Goal: Navigation & Orientation: Find specific page/section

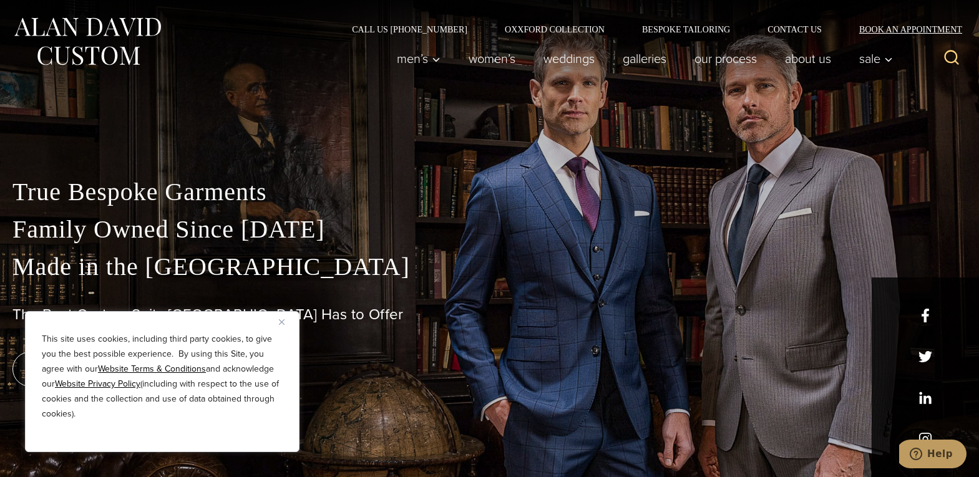
click at [903, 29] on link "Book an Appointment" at bounding box center [903, 29] width 126 height 9
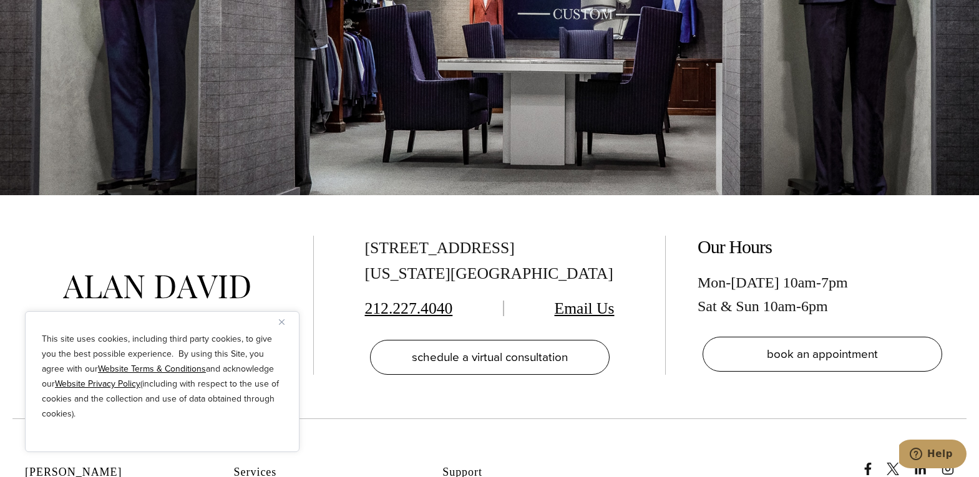
scroll to position [2609, 0]
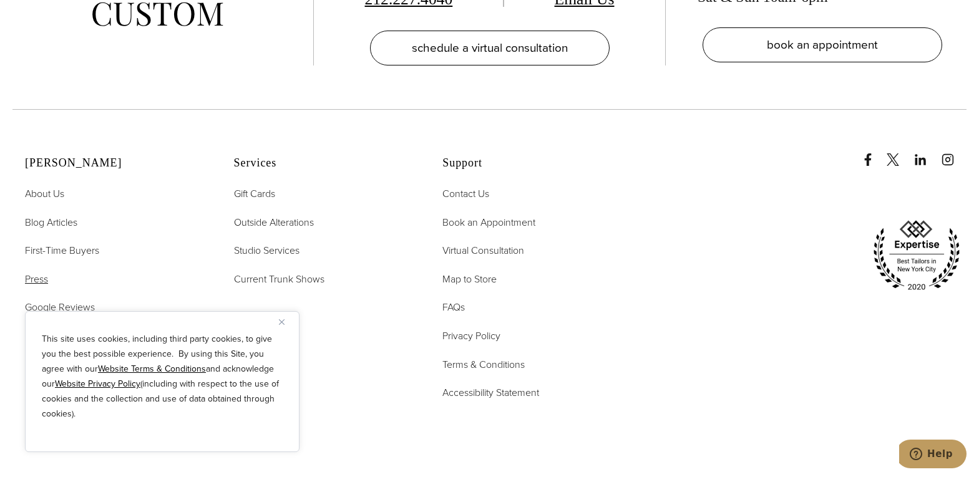
click at [36, 272] on span "Press" at bounding box center [36, 279] width 23 height 14
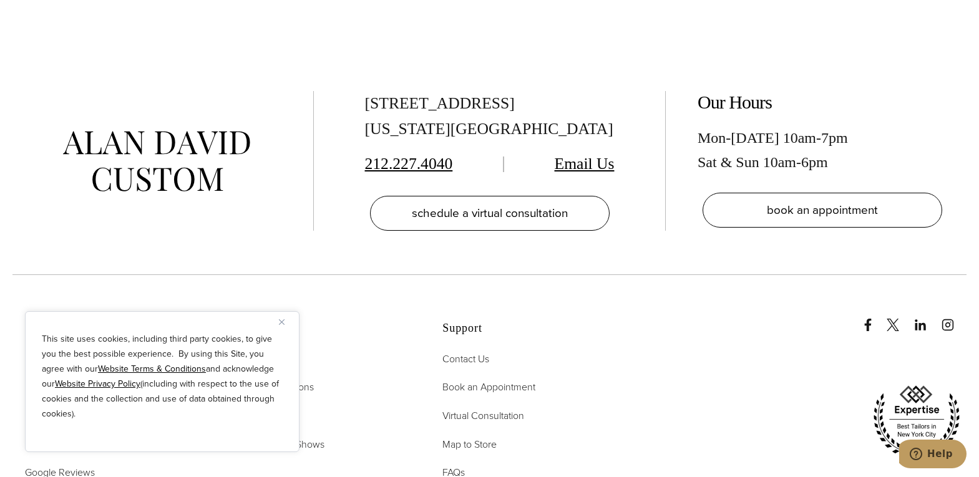
scroll to position [3208, 0]
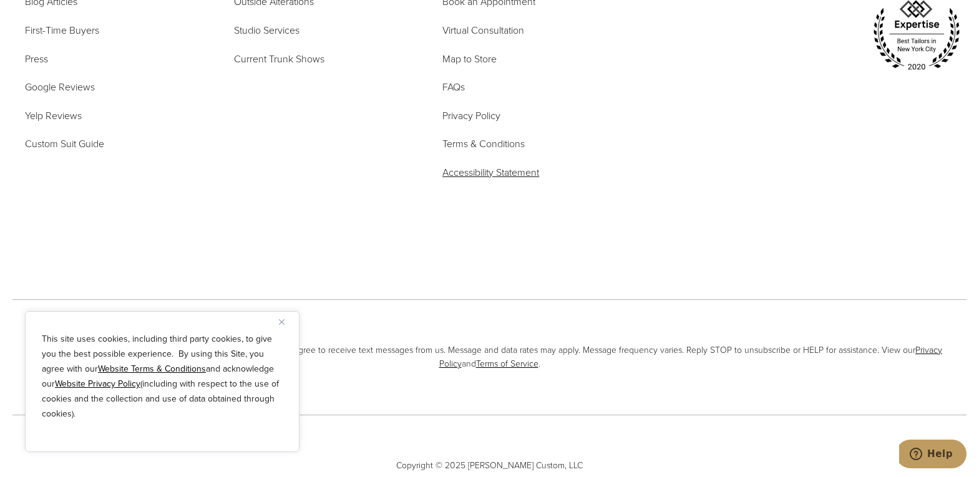
click at [492, 165] on span "Accessibility Statement" at bounding box center [490, 172] width 97 height 14
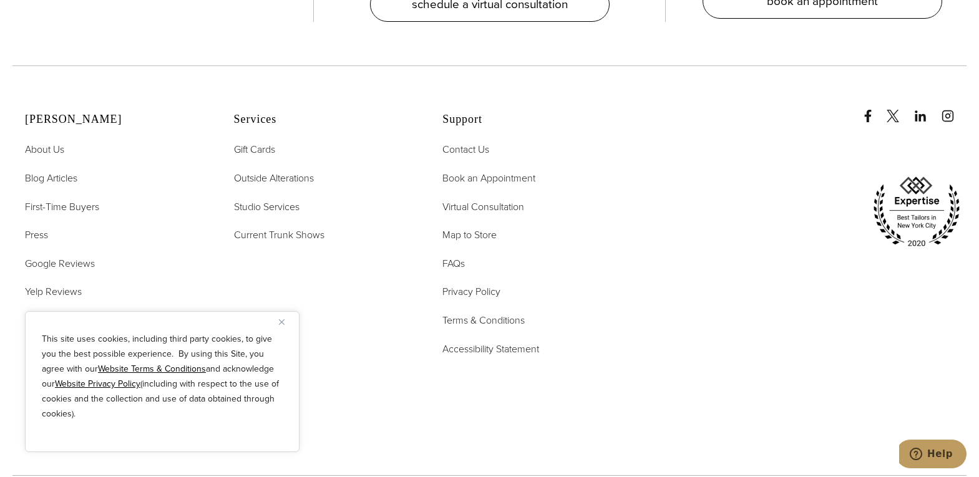
scroll to position [1102, 0]
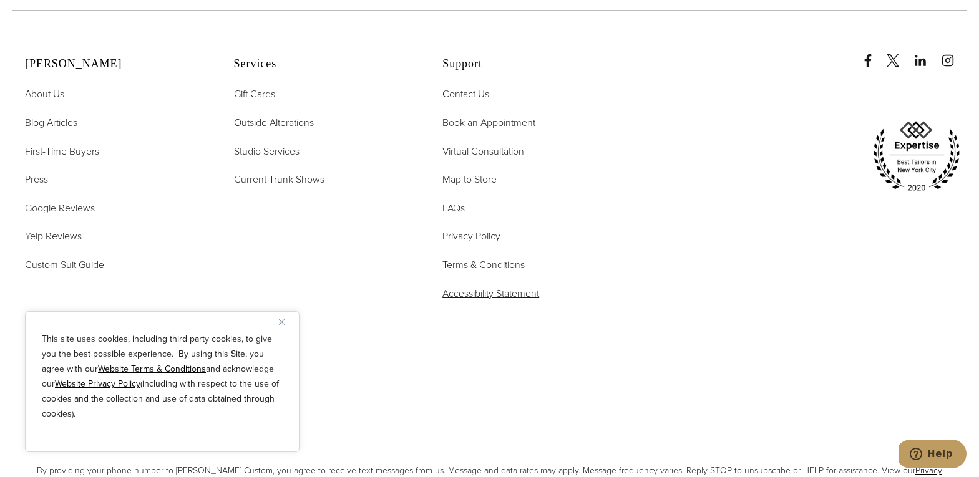
click at [492, 286] on span "Accessibility Statement" at bounding box center [490, 293] width 97 height 14
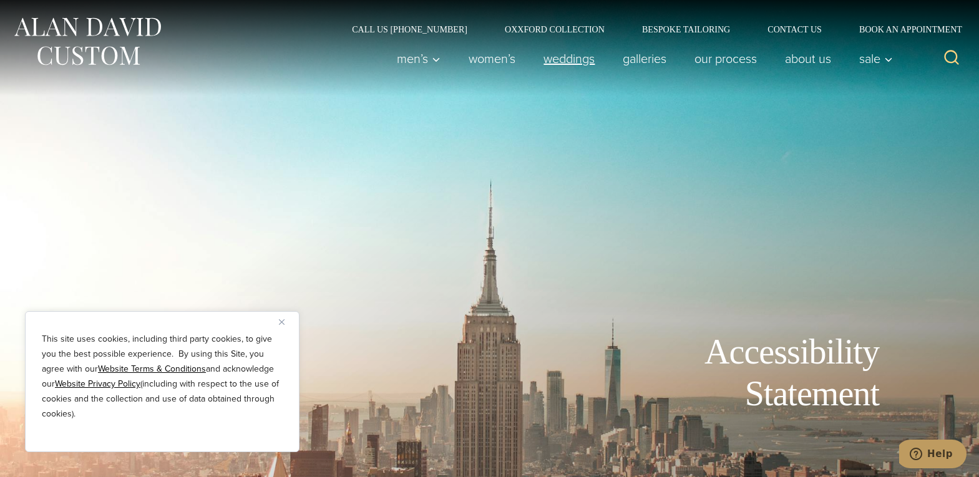
click at [563, 59] on link "weddings" at bounding box center [569, 58] width 79 height 25
